Goal: Task Accomplishment & Management: Use online tool/utility

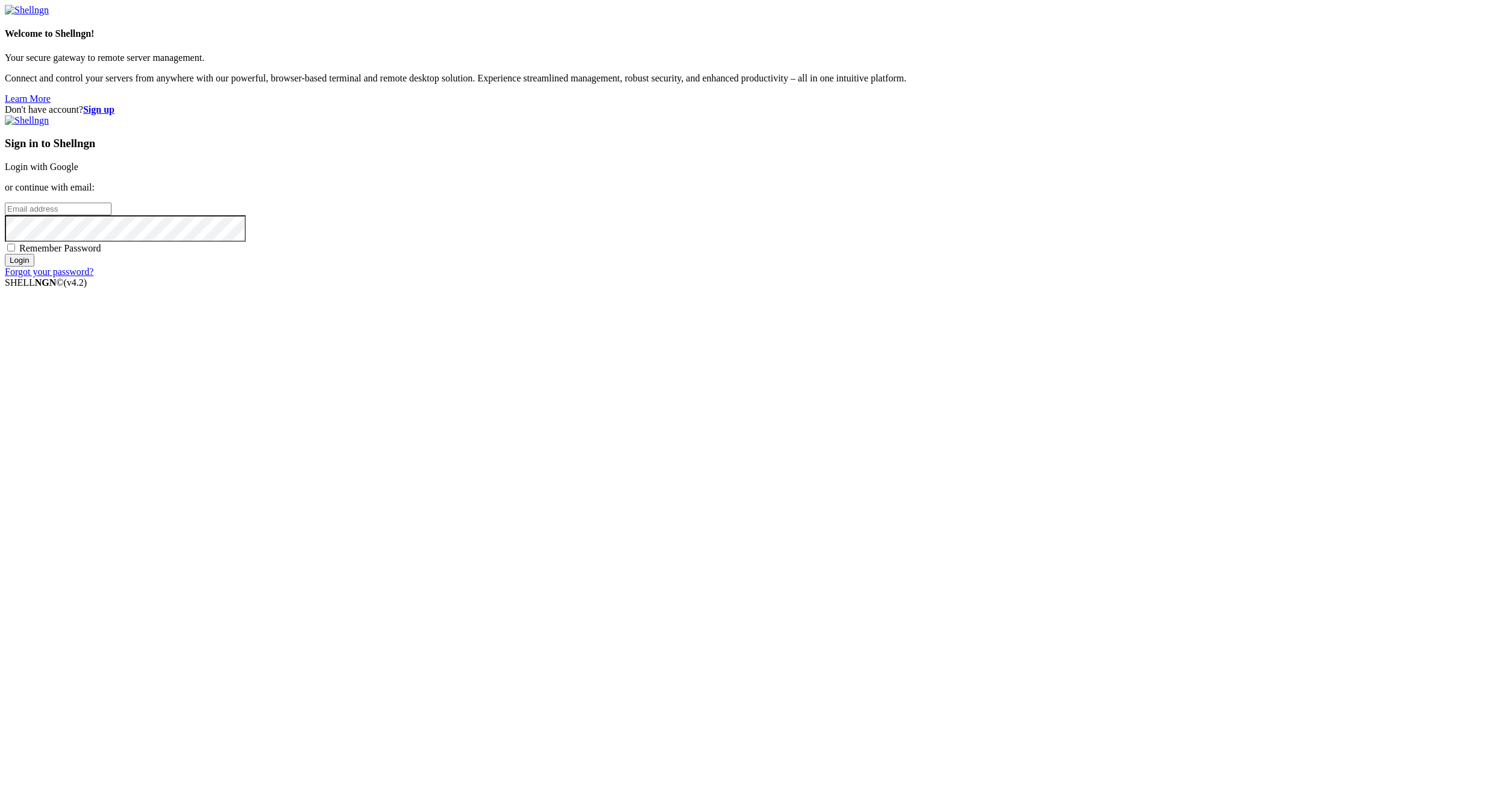
click at [78, 172] on link "Login with Google" at bounding box center [41, 166] width 74 height 10
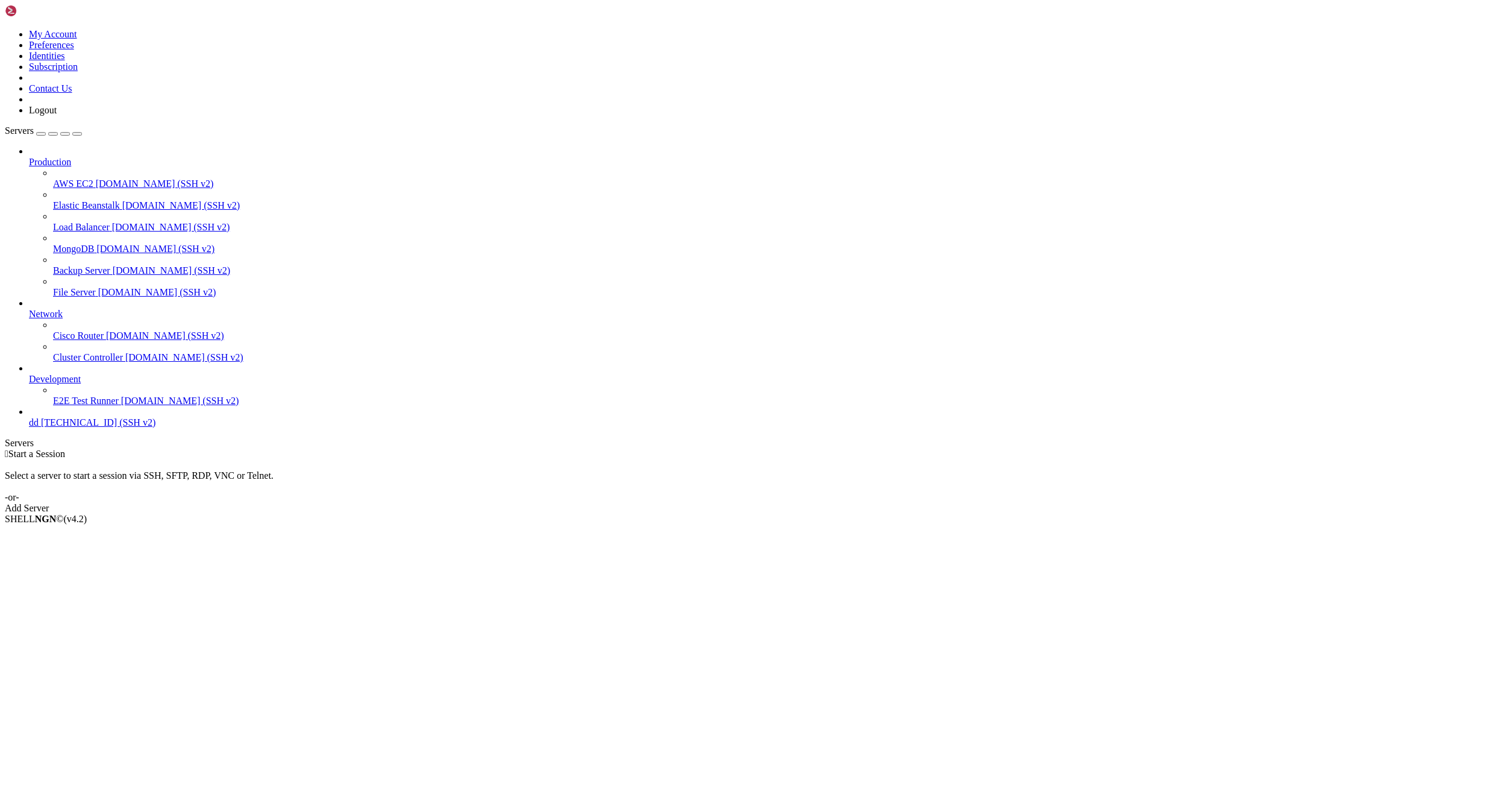
click at [832, 503] on link "Add Server" at bounding box center [756, 508] width 1502 height 11
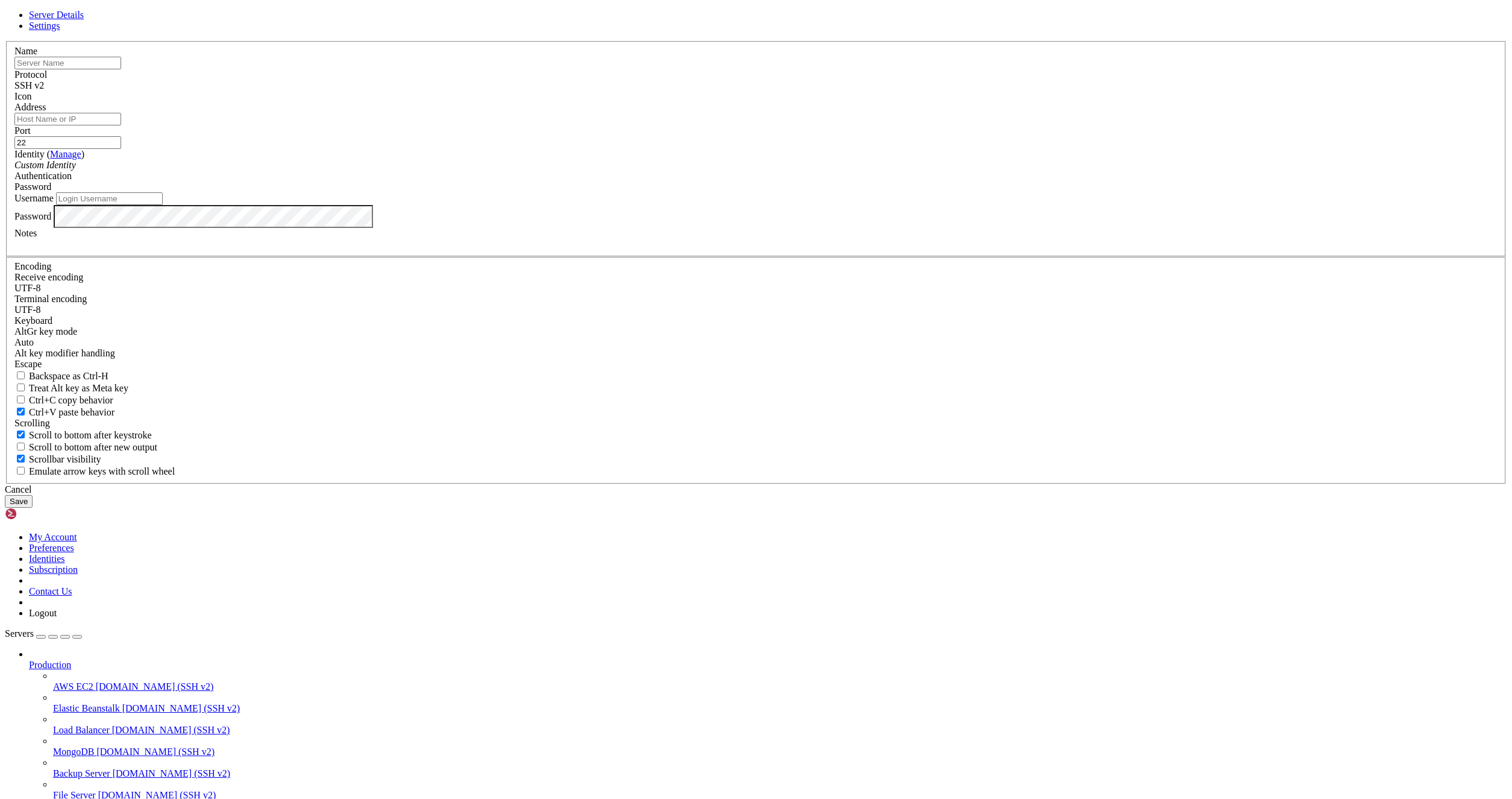
click at [254, 350] on div "Server Details Settings Name Protocol SSH v2 Icon" at bounding box center [756, 259] width 1502 height 498
click at [107, 412] on div "Server Details Settings Name Protocol SSH v2 Icon" at bounding box center [756, 259] width 1502 height 498
click at [668, 69] on div "Name" at bounding box center [756, 58] width 1483 height 23
click at [121, 69] on input "text" at bounding box center [67, 63] width 107 height 12
type input "в"
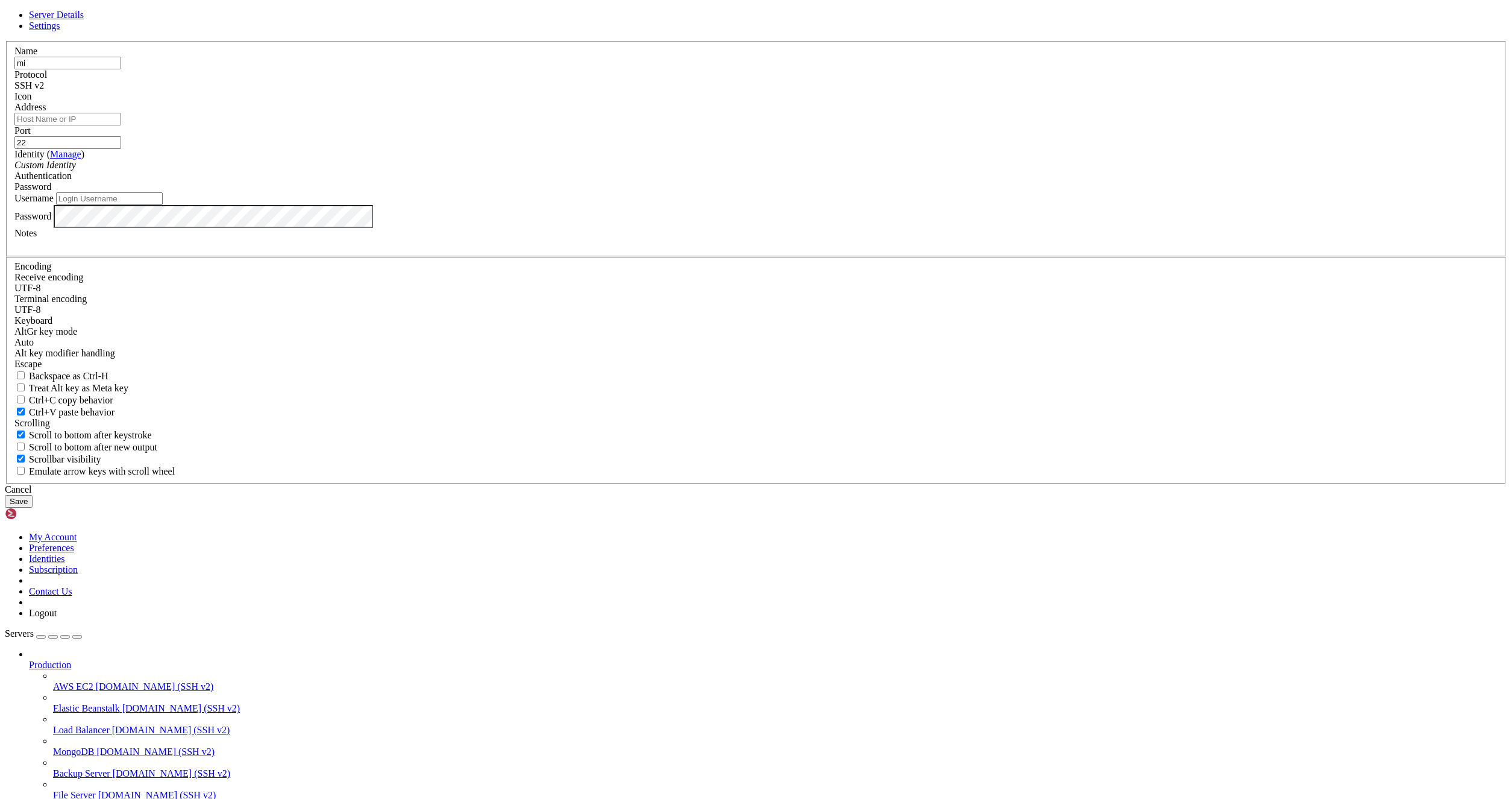
type input "mi"
click at [702, 125] on div "Address" at bounding box center [756, 113] width 1483 height 23
click at [121, 125] on input "Address" at bounding box center [67, 119] width 107 height 12
paste input "[TECHNICAL_ID]"
type input "[TECHNICAL_ID]"
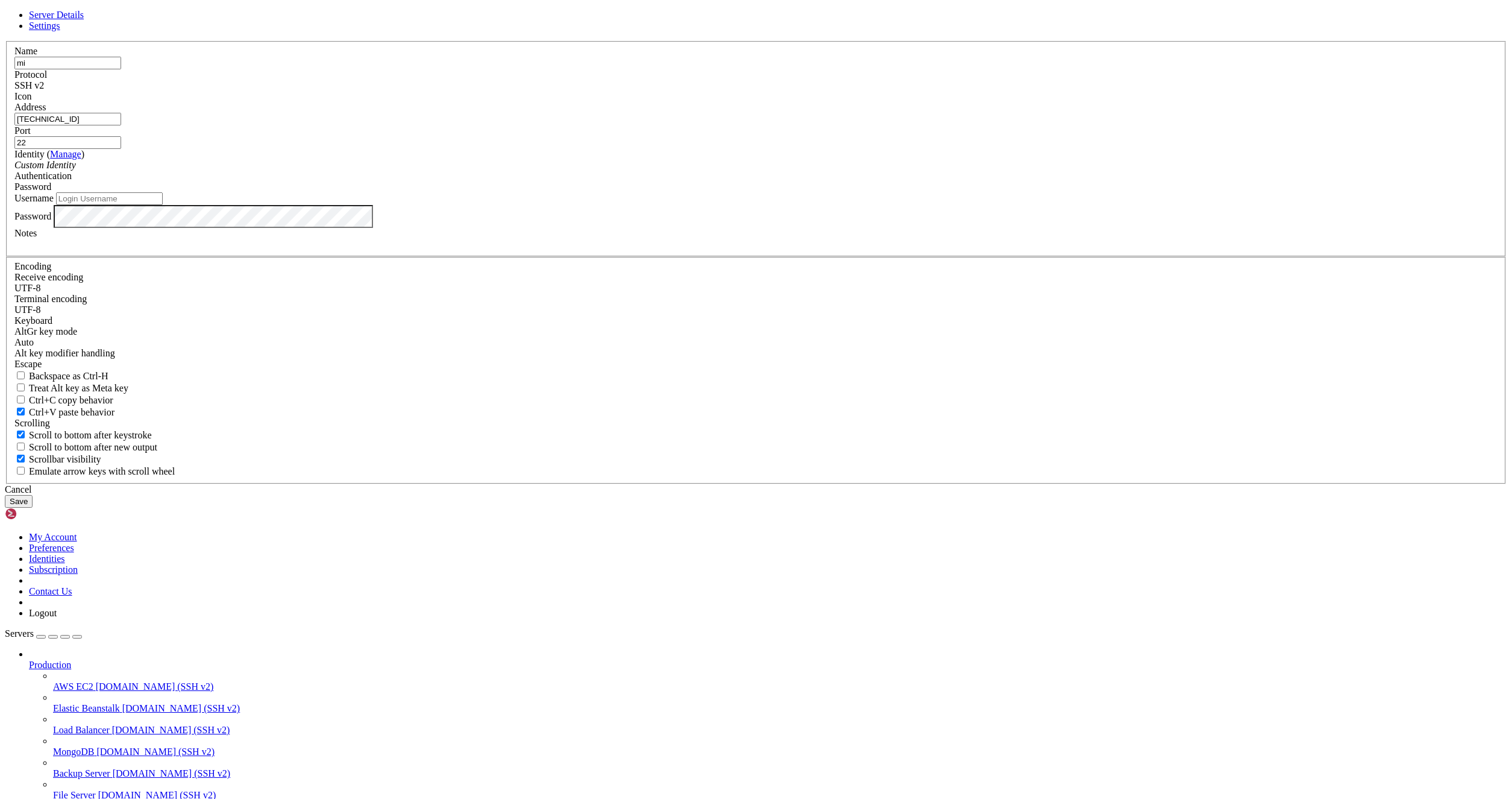
click at [163, 205] on input "Username" at bounding box center [109, 199] width 107 height 12
type input "root"
click at [32, 507] on button "Save" at bounding box center [19, 501] width 27 height 12
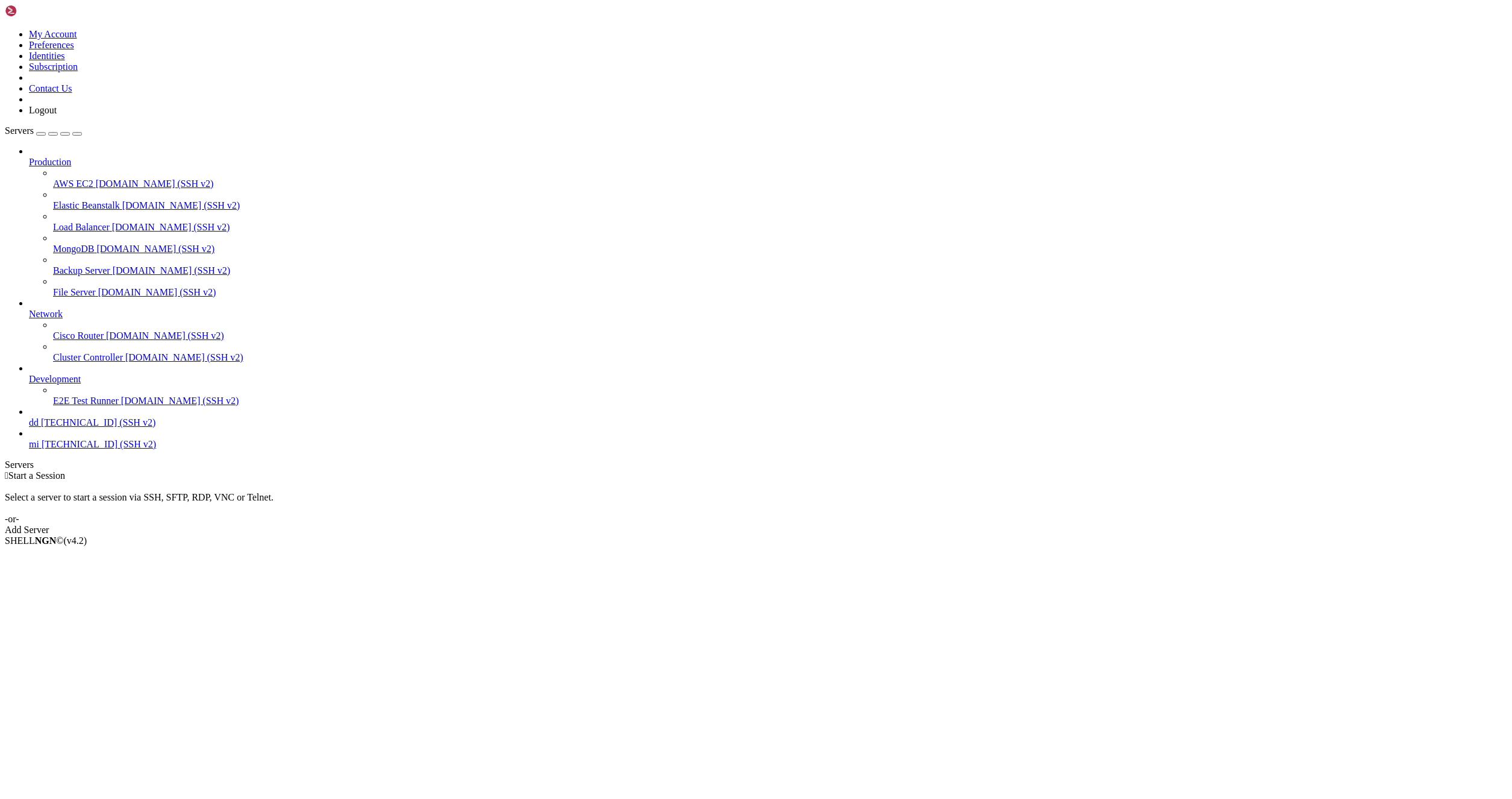
click at [76, 449] on span "[TECHNICAL_ID] (SSH v2)" at bounding box center [99, 444] width 115 height 10
click at [100, 449] on span "[TECHNICAL_ID] (SSH v2)" at bounding box center [99, 444] width 115 height 10
click at [99, 449] on span "[TECHNICAL_ID] (SSH v2)" at bounding box center [99, 444] width 115 height 10
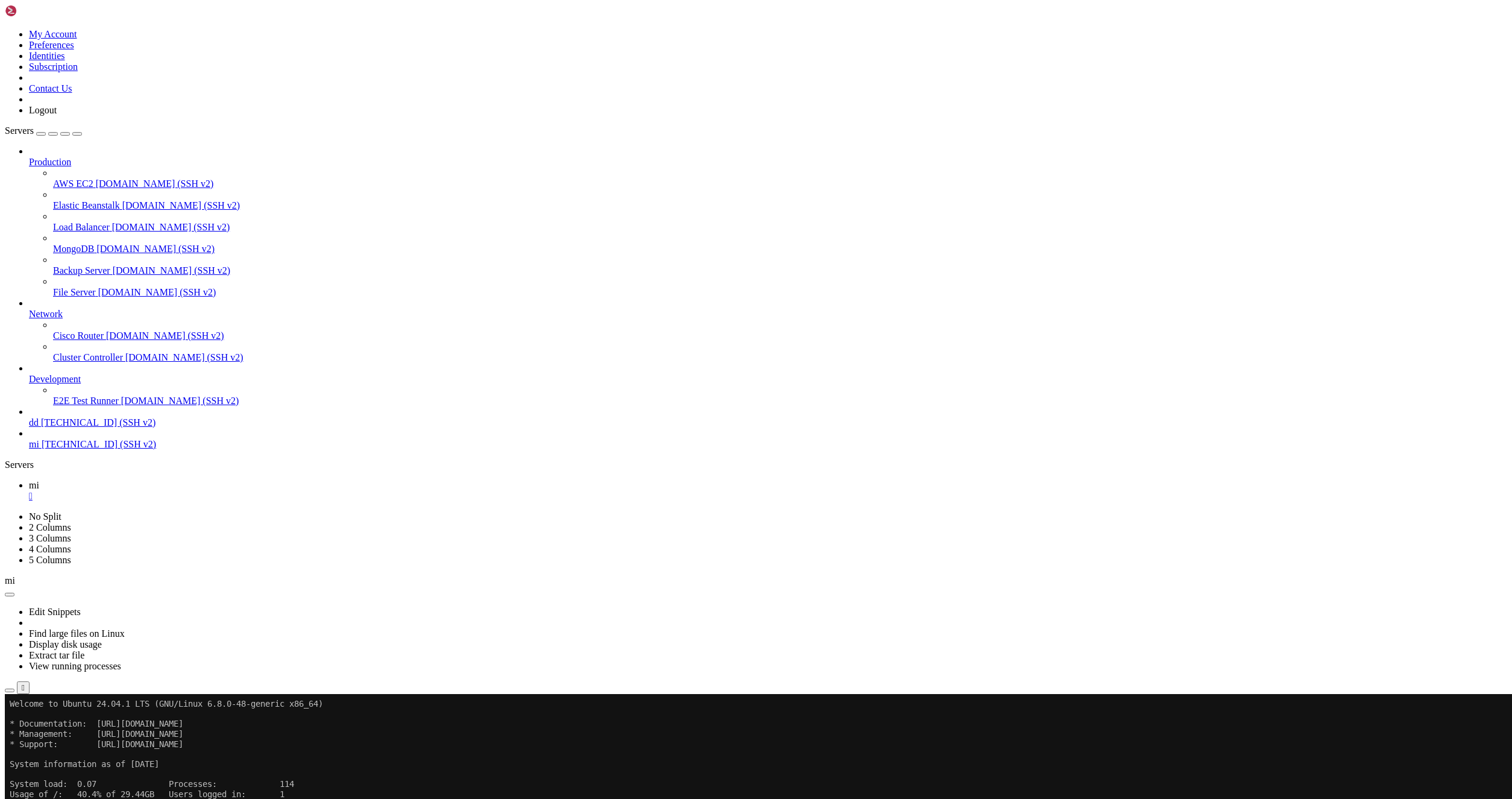
click at [10, 690] on icon "button" at bounding box center [10, 690] width 0 height 0
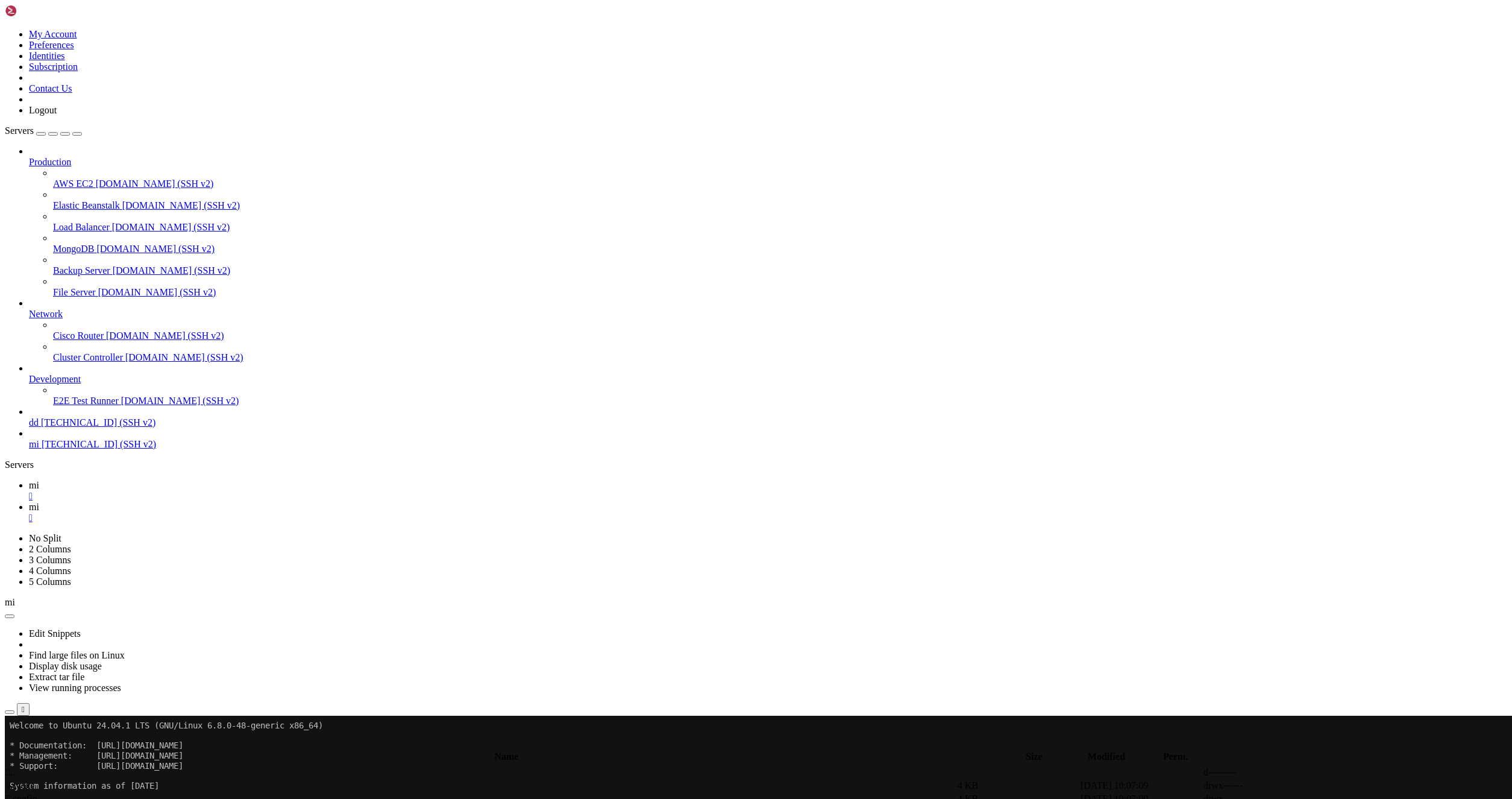
type input "/root/LinkQuest"
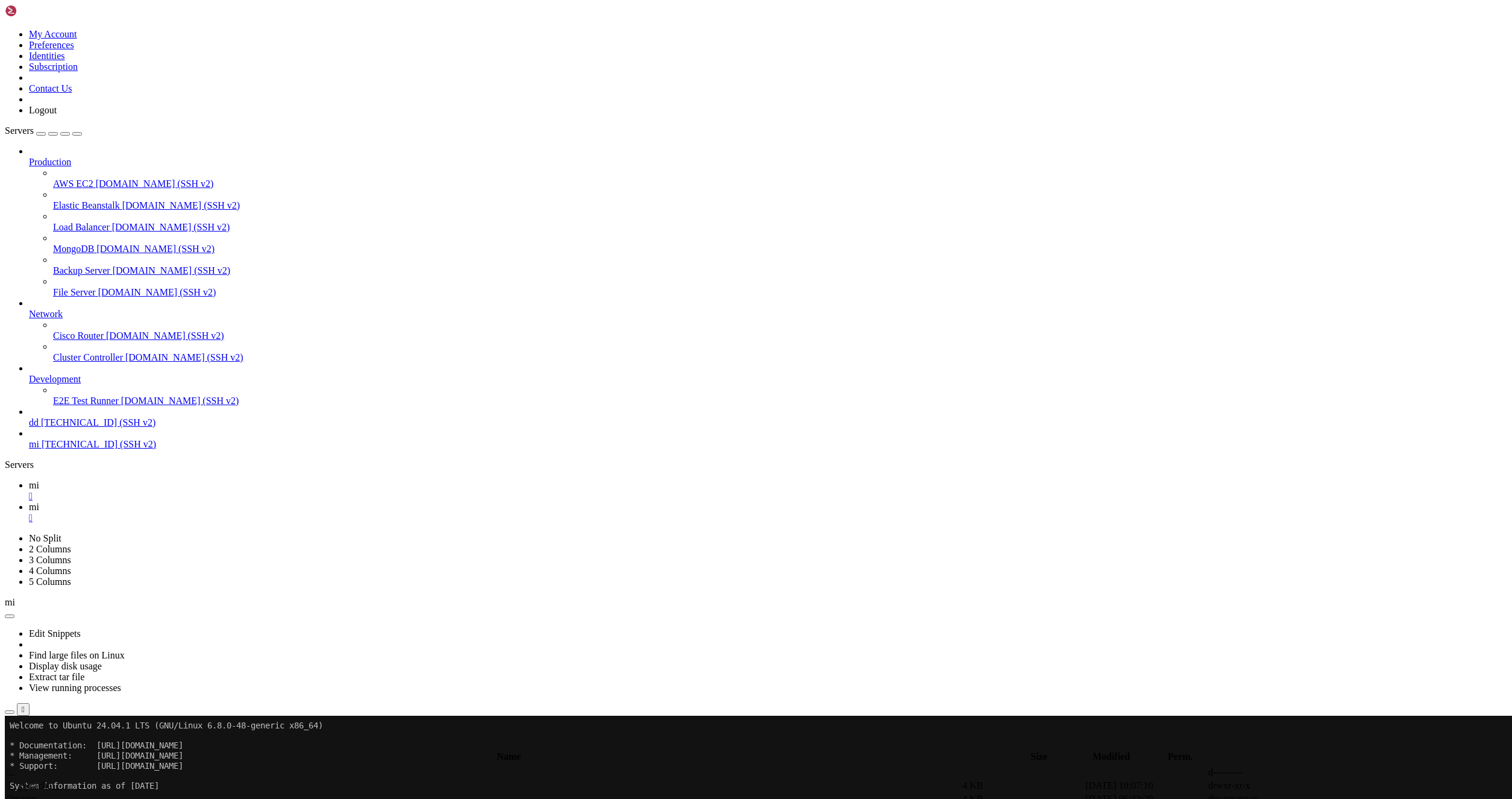
drag, startPoint x: 492, startPoint y: 369, endPoint x: 503, endPoint y: 375, distance: 12.5
type textarea "CREATE_LINK_TEXT,"
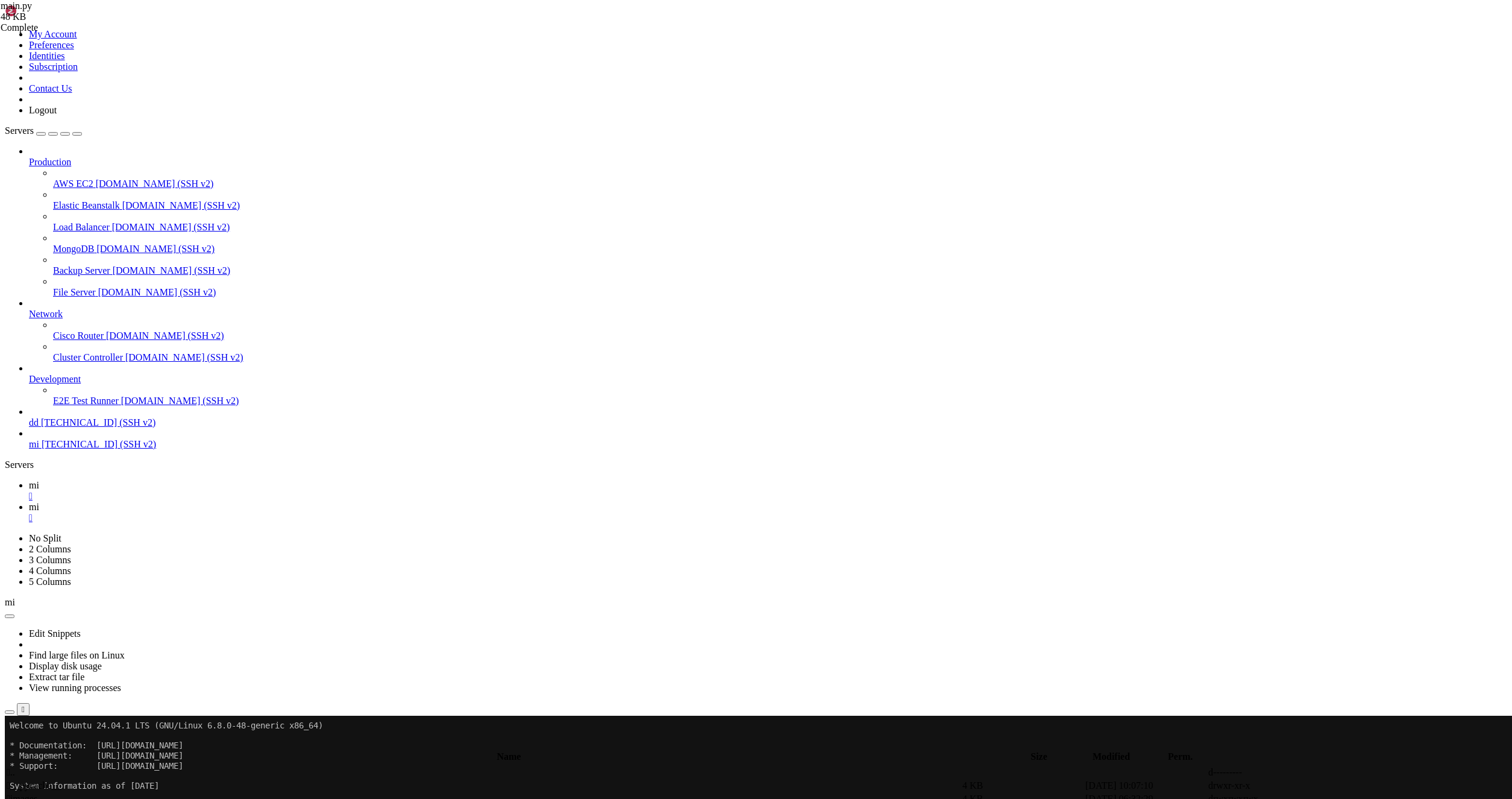
scroll to position [9153, 0]
type textarea "return"
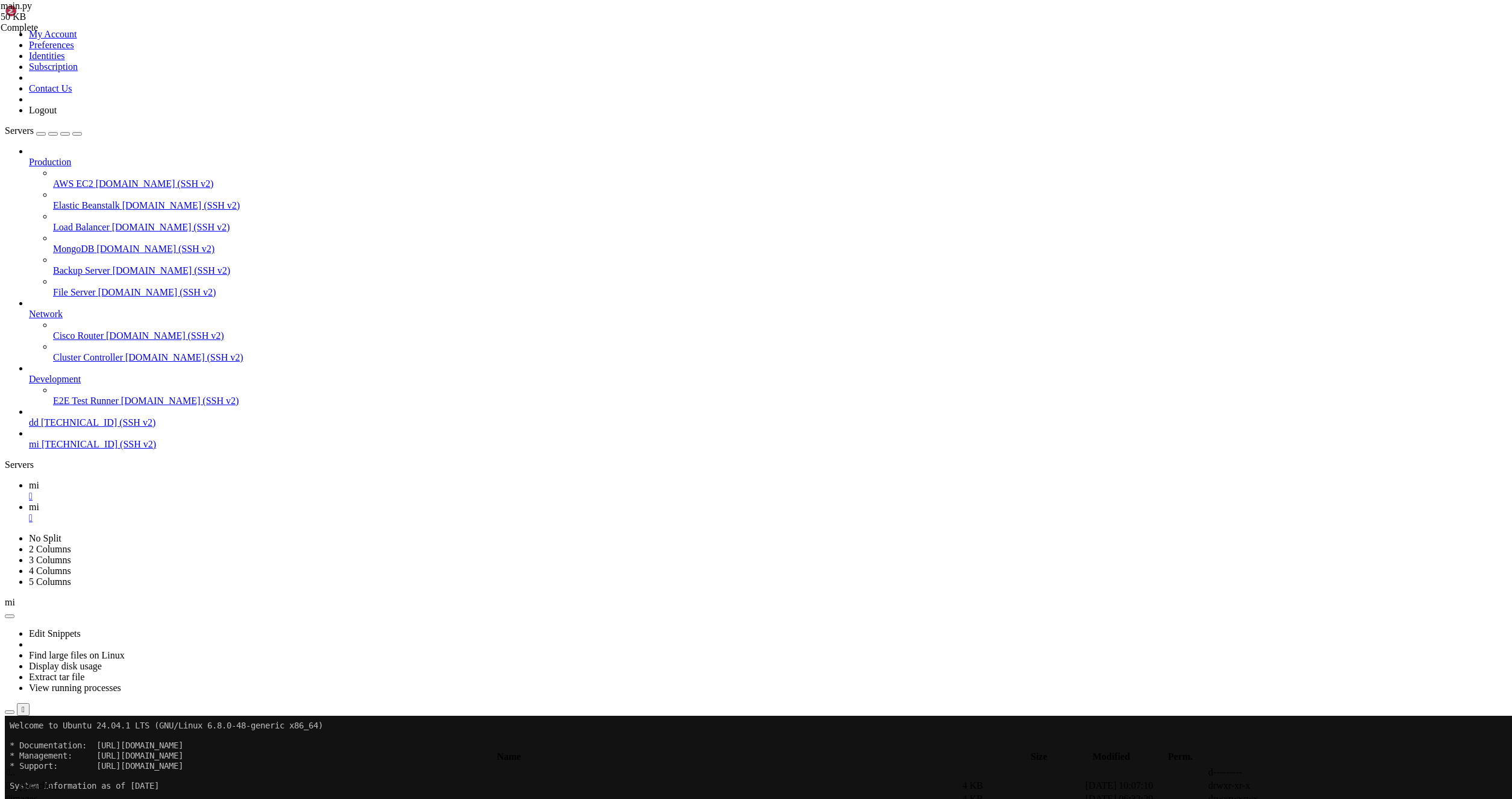
click at [169, 480] on link "mi " at bounding box center [768, 491] width 1478 height 22
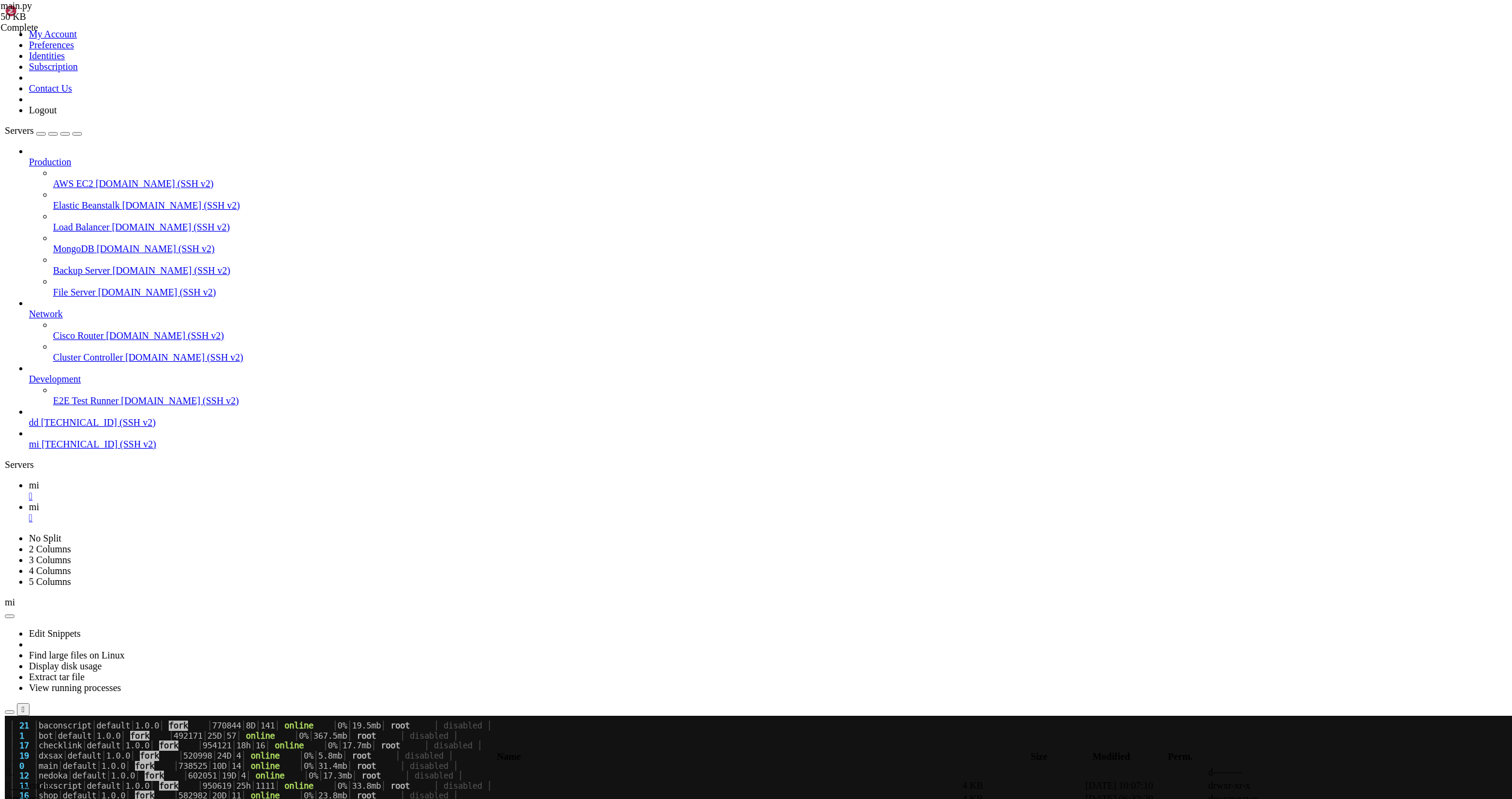
scroll to position [381, 0]
drag, startPoint x: 369, startPoint y: 1397, endPoint x: 10, endPoint y: 1260, distance: 384.3
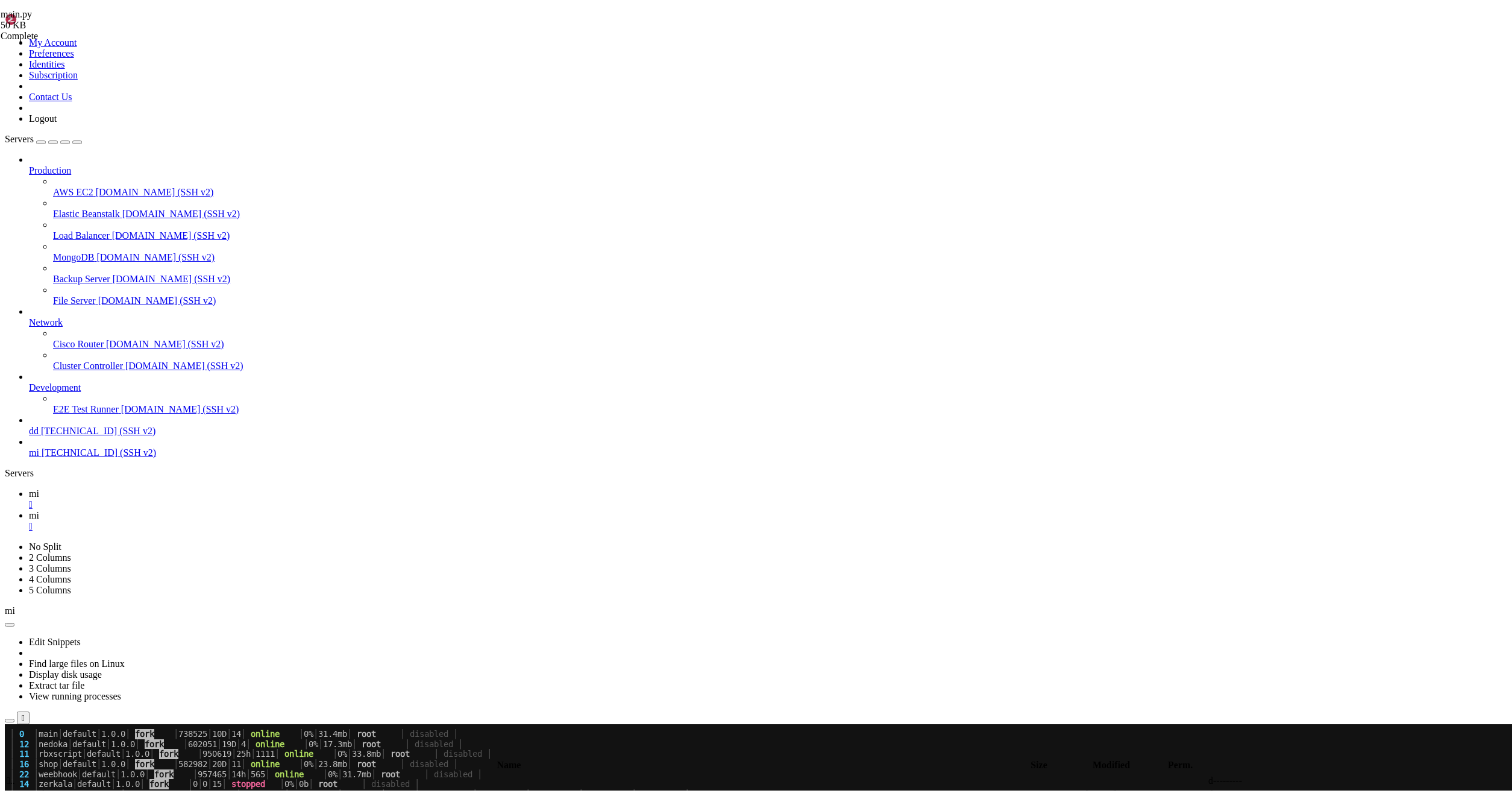
scroll to position [401, 0]
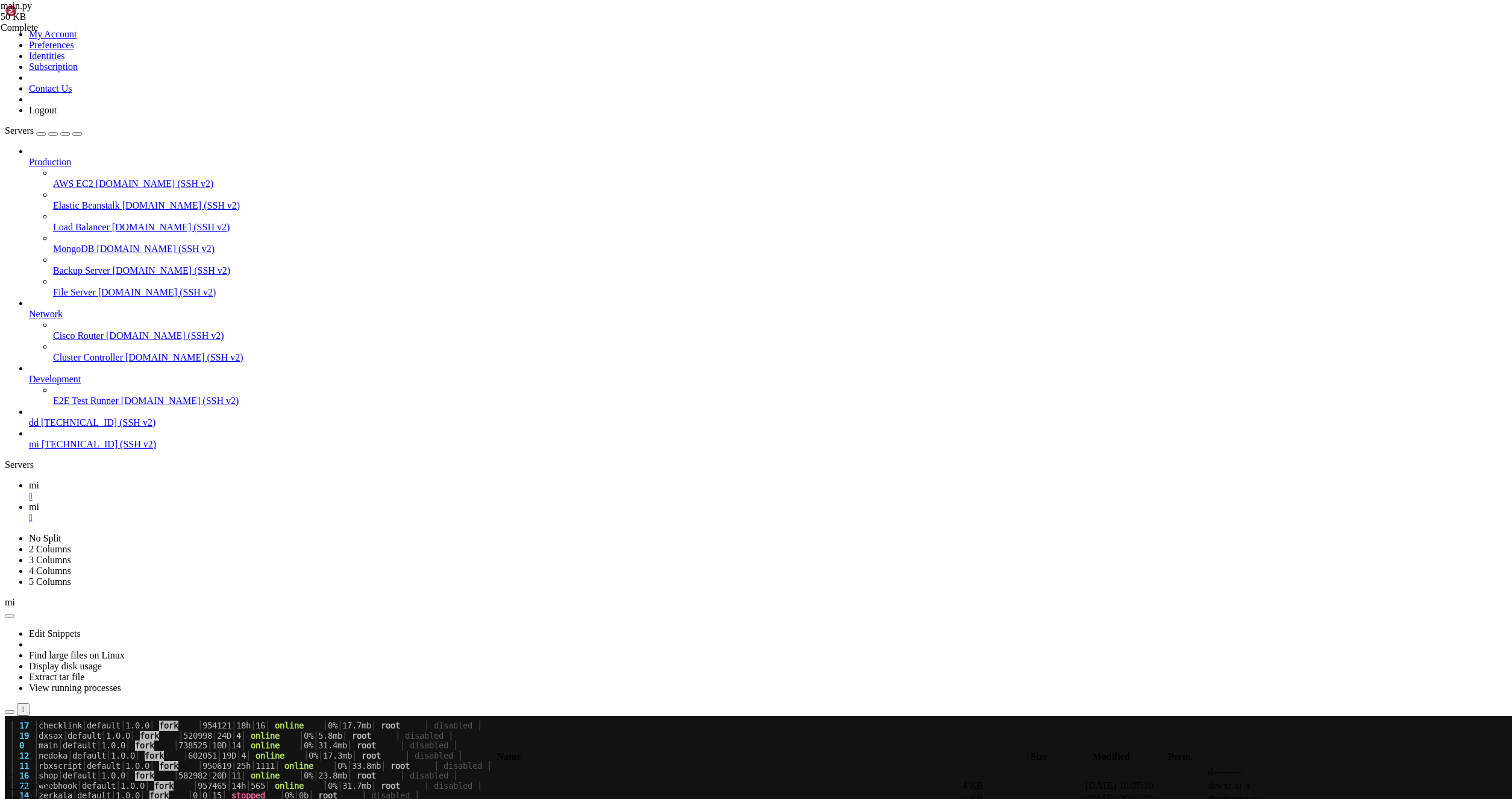
drag, startPoint x: 228, startPoint y: 1340, endPoint x: 11, endPoint y: 1332, distance: 217.1
click at [223, 502] on link "mi " at bounding box center [768, 513] width 1478 height 22
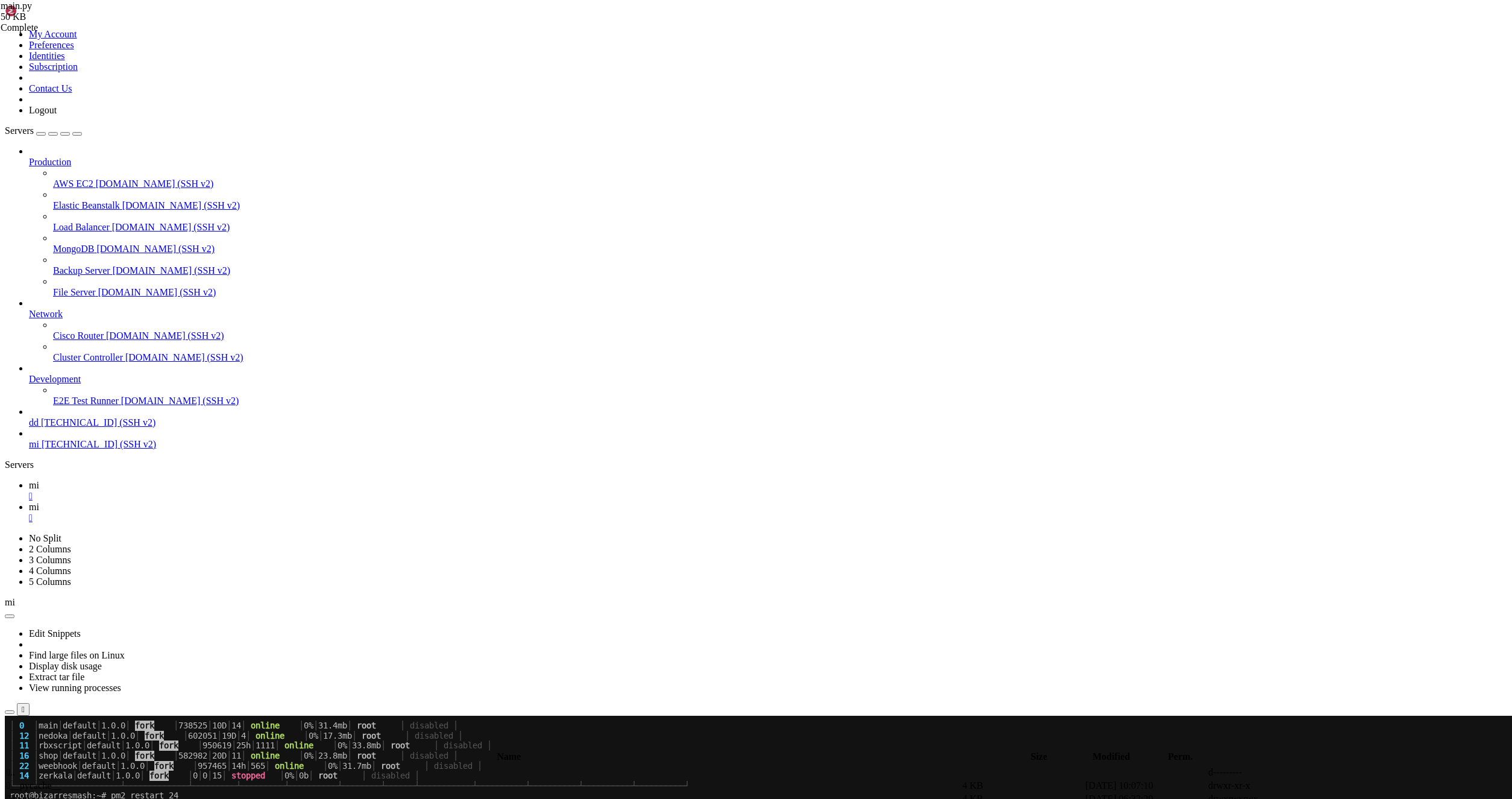
type textarea "SETTINGS_LINK_TYPE_MENU,"
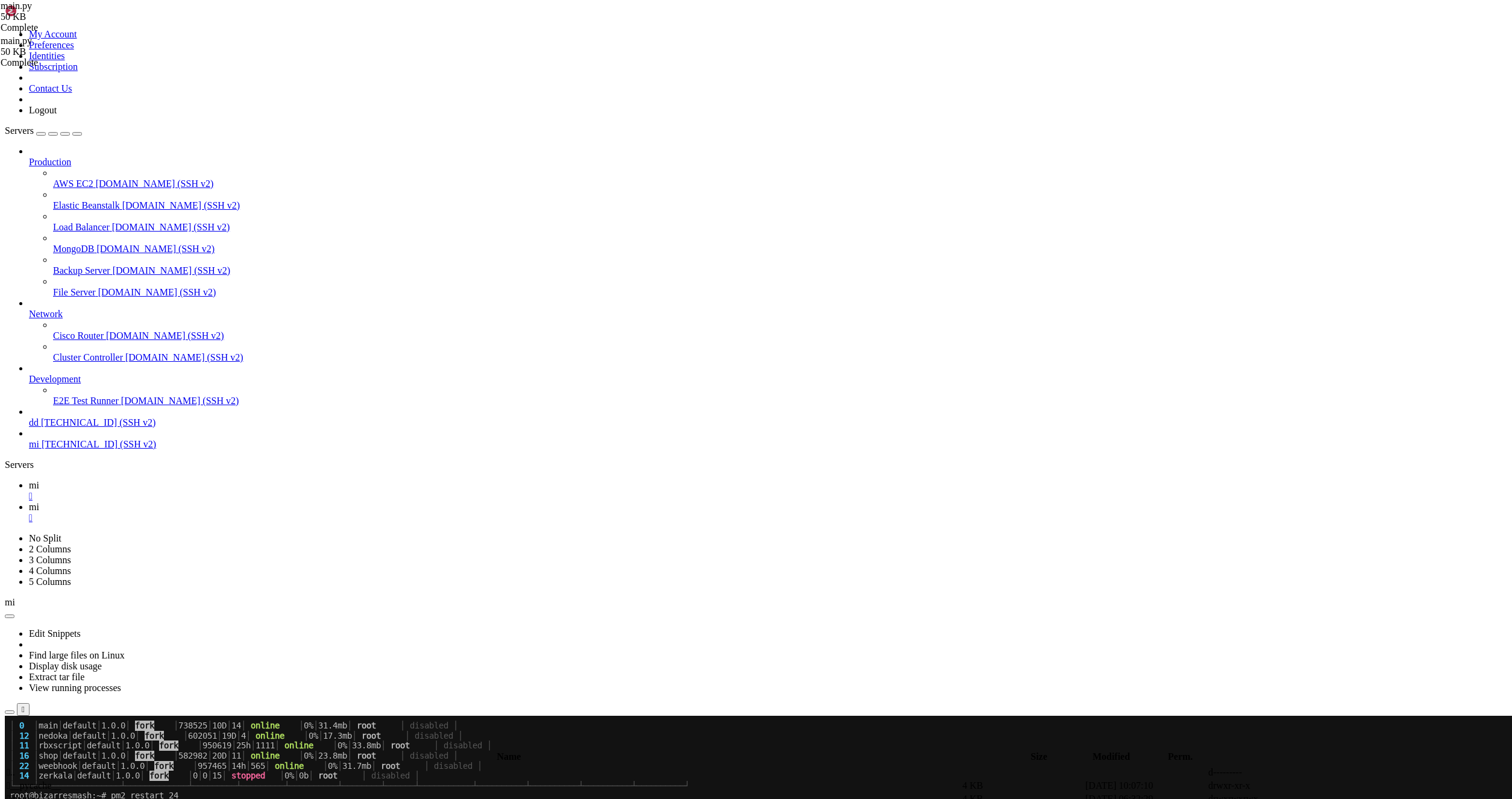
scroll to position [9468, 0]
drag, startPoint x: 169, startPoint y: 17, endPoint x: 173, endPoint y: 24, distance: 8.1
click at [29, 480] on icon at bounding box center [29, 485] width 0 height 10
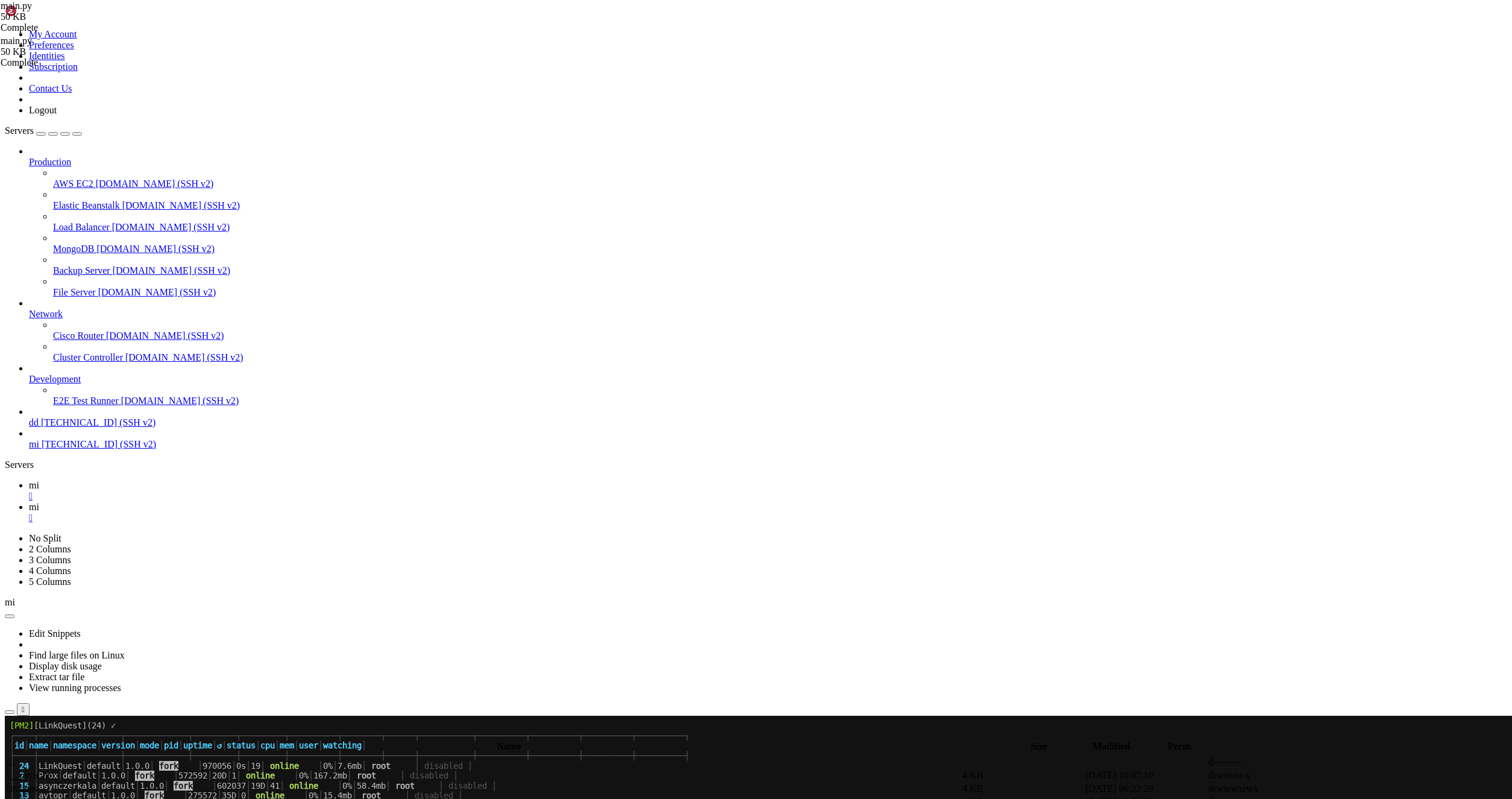
scroll to position [1153, 0]
drag, startPoint x: 355, startPoint y: 1380, endPoint x: 121, endPoint y: 1361, distance: 234.8
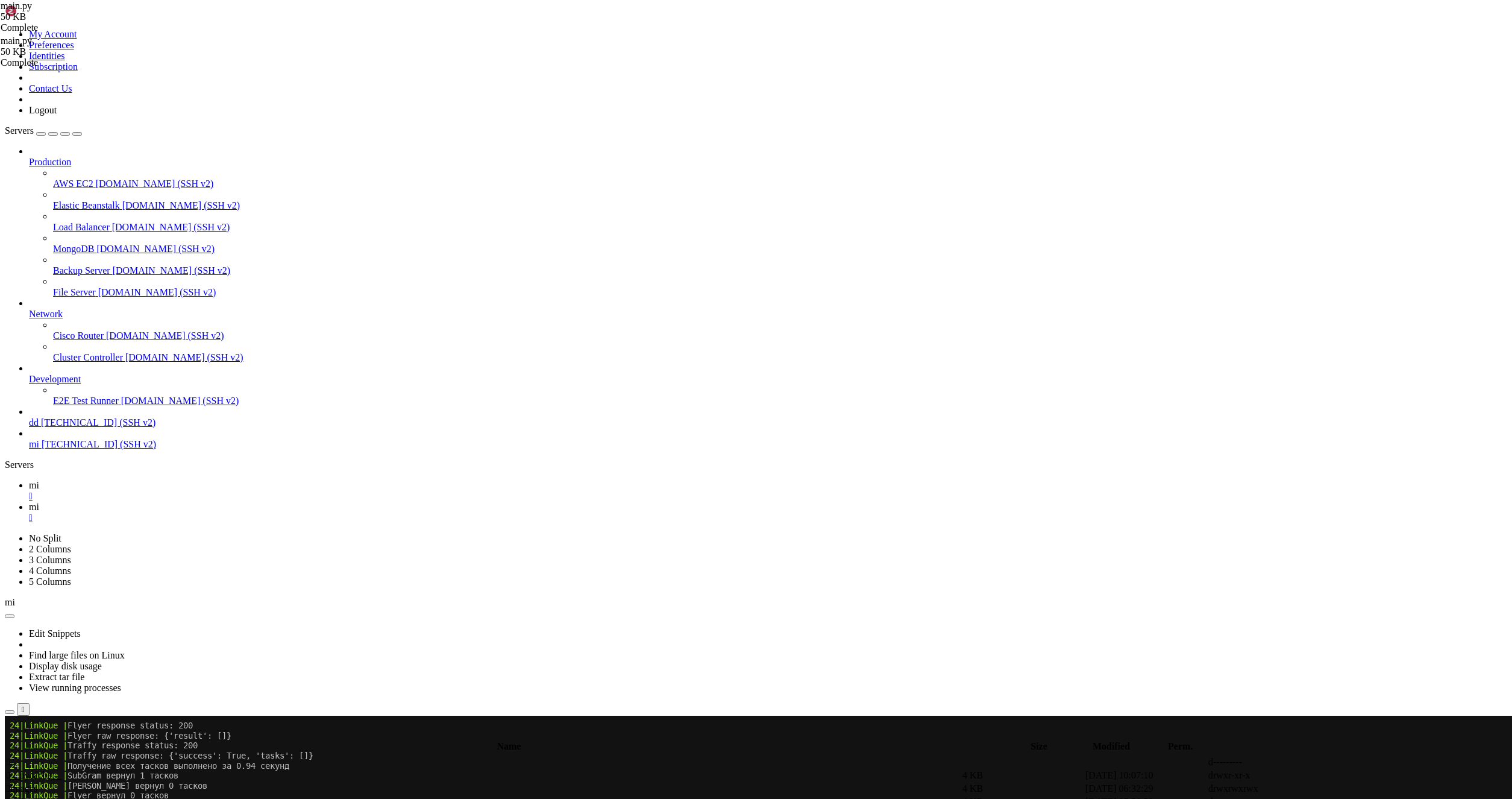
scroll to position [1454, 0]
drag, startPoint x: 781, startPoint y: 1419, endPoint x: 728, endPoint y: 1417, distance: 53.0
